Goal: Transaction & Acquisition: Purchase product/service

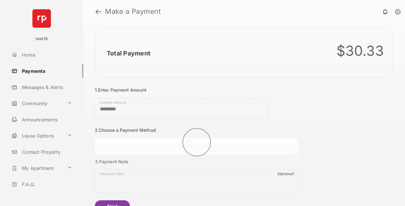
scroll to position [31, 0]
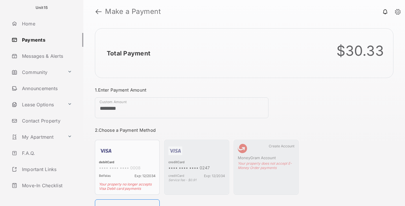
click at [45, 195] on link "Logout" at bounding box center [46, 202] width 74 height 14
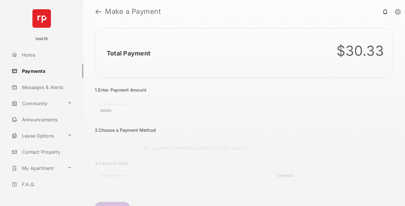
scroll to position [31, 0]
